Goal: Transaction & Acquisition: Purchase product/service

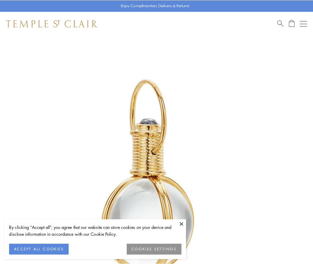
scroll to position [155, 0]
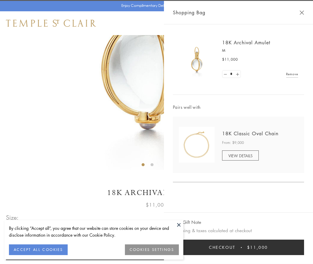
click at [238, 248] on button "Checkout $11,000" at bounding box center [238, 247] width 131 height 15
